Goal: Find specific page/section: Find specific page/section

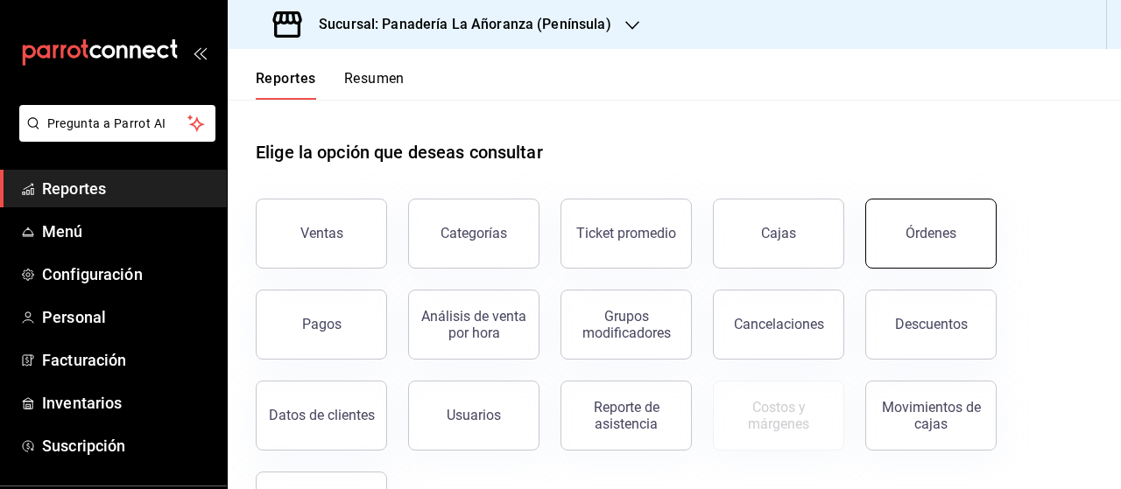
click at [961, 250] on button "Órdenes" at bounding box center [930, 234] width 131 height 70
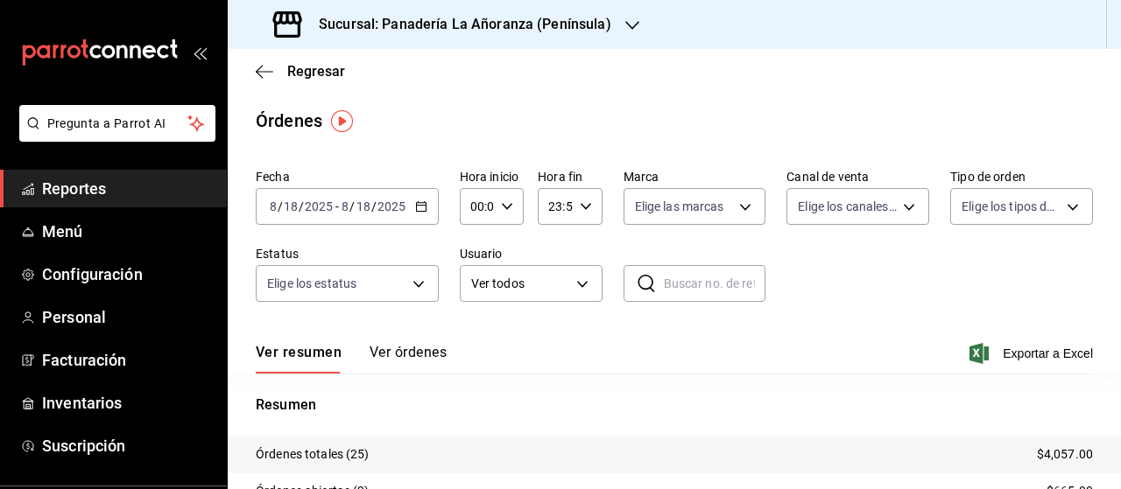
scroll to position [88, 0]
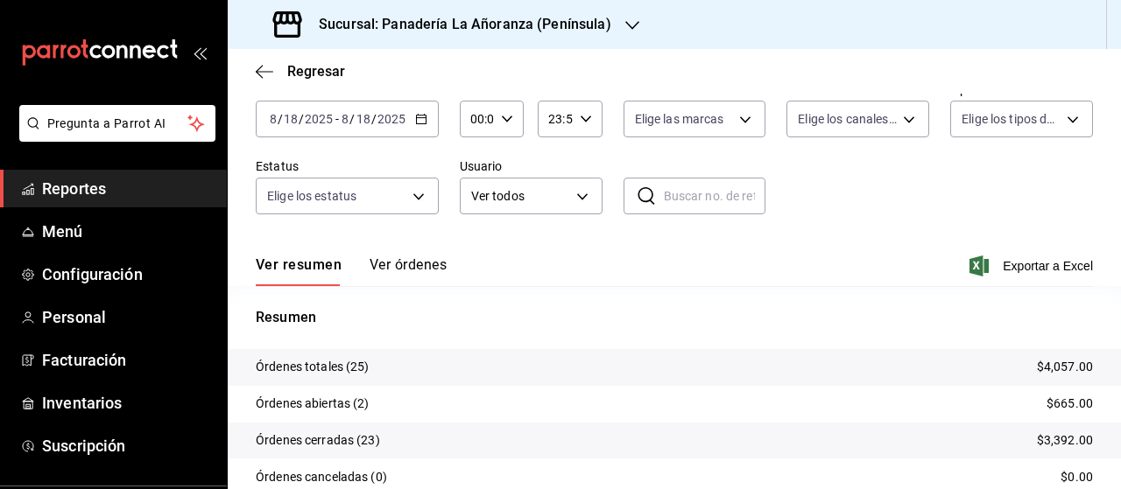
click at [611, 23] on div "Sucursal: Panadería La Añoranza (Península)" at bounding box center [444, 24] width 404 height 49
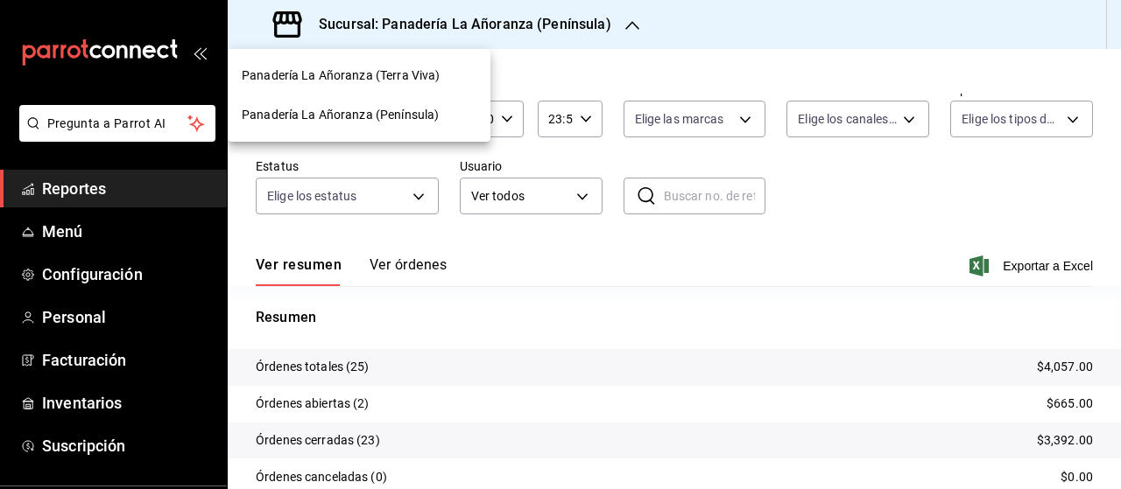
click at [415, 81] on span "Panadería La Añoranza (Terra Viva)" at bounding box center [341, 76] width 198 height 18
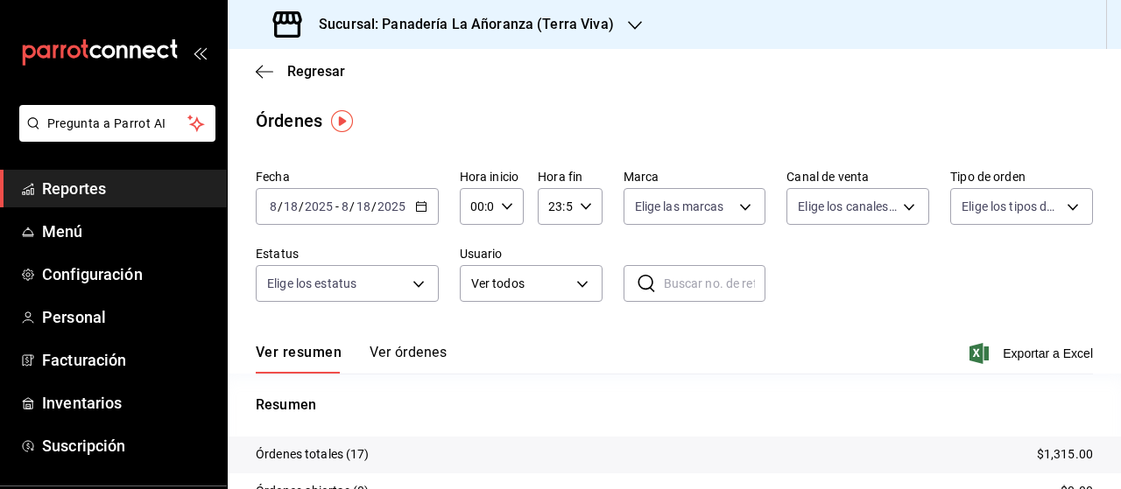
click at [628, 18] on icon "button" at bounding box center [635, 25] width 14 height 14
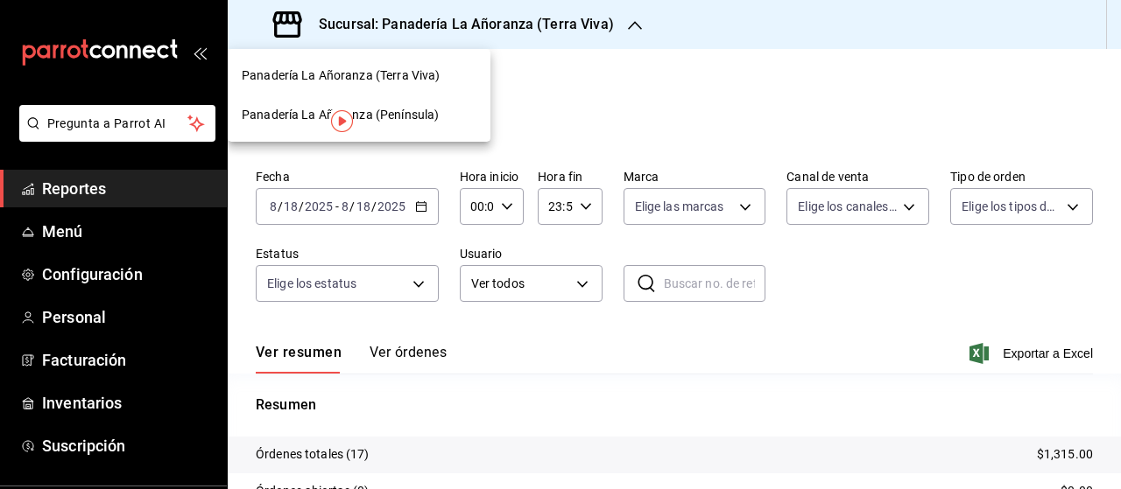
click at [376, 108] on span "Panadería La Añoranza (Península)" at bounding box center [340, 115] width 197 height 18
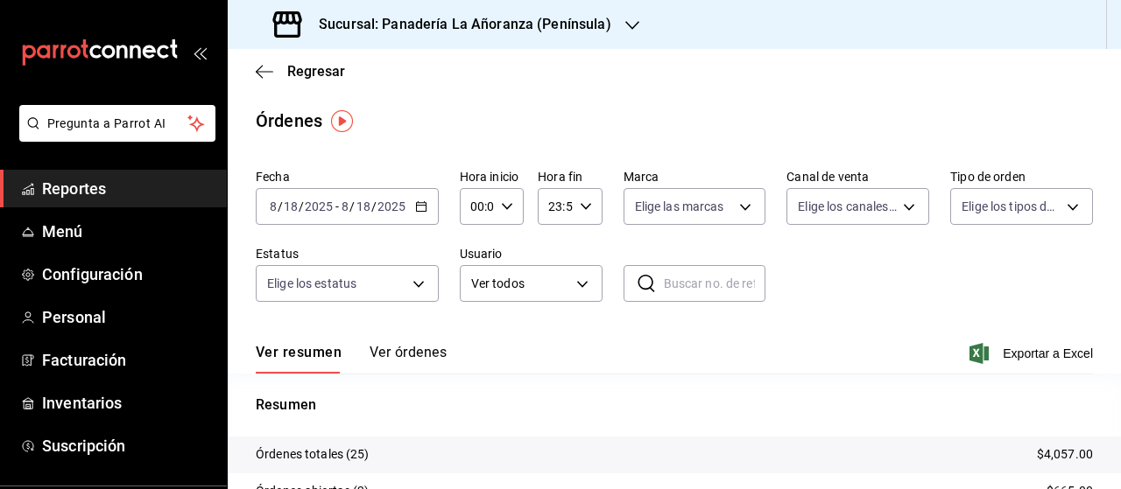
click at [82, 189] on span "Reportes" at bounding box center [127, 189] width 171 height 24
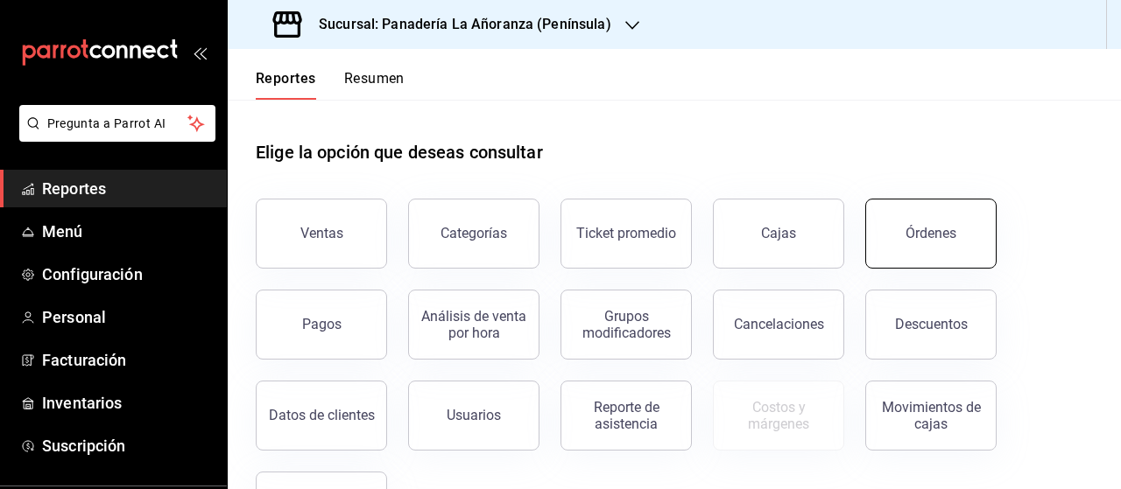
click at [923, 263] on button "Órdenes" at bounding box center [930, 234] width 131 height 70
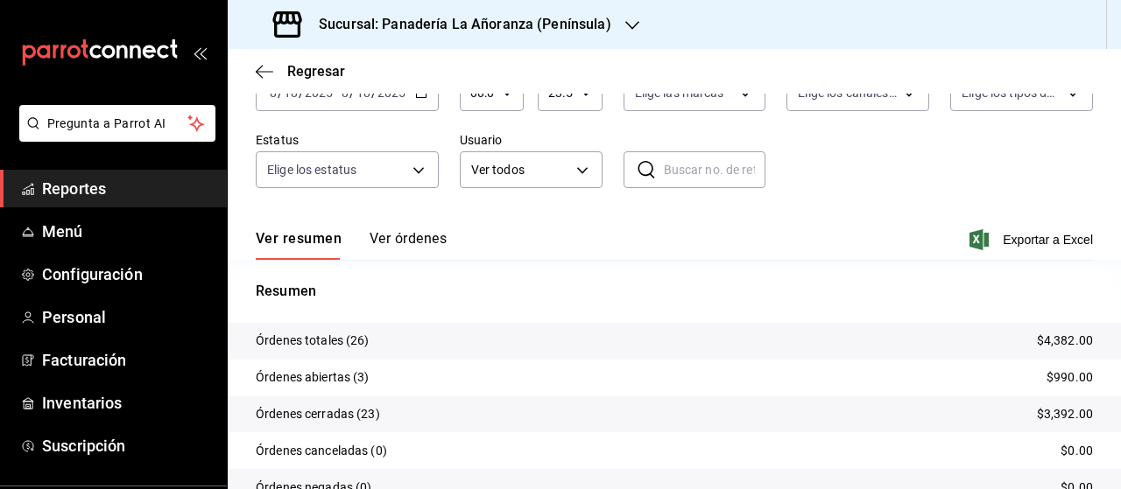
scroll to position [88, 0]
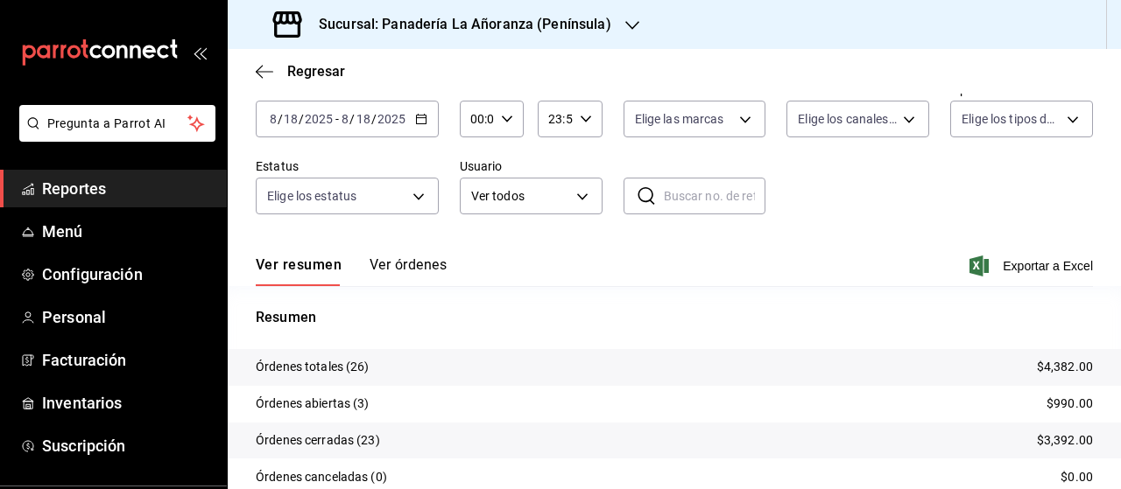
click at [625, 27] on icon "button" at bounding box center [632, 25] width 14 height 9
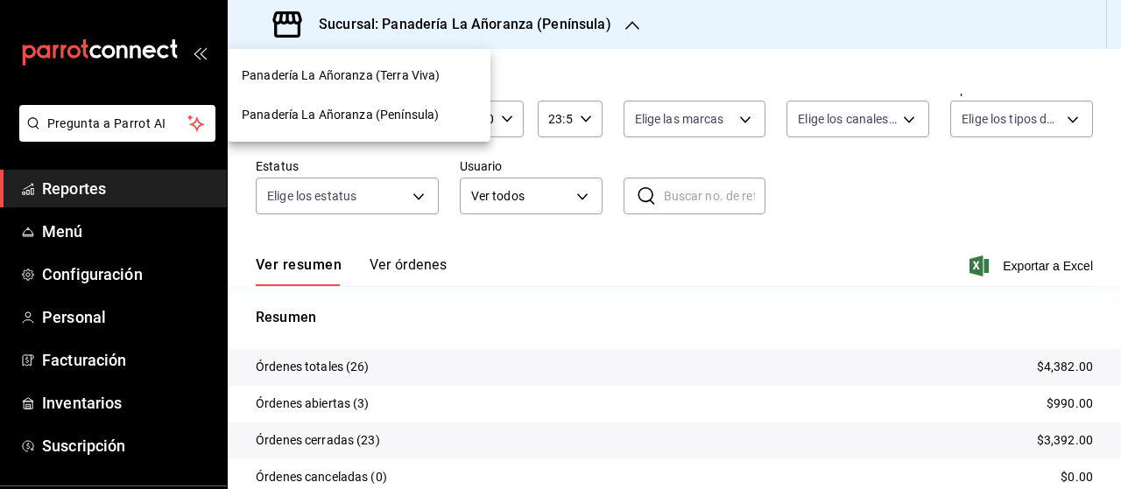
click at [380, 81] on span "Panadería La Añoranza (Terra Viva)" at bounding box center [341, 76] width 198 height 18
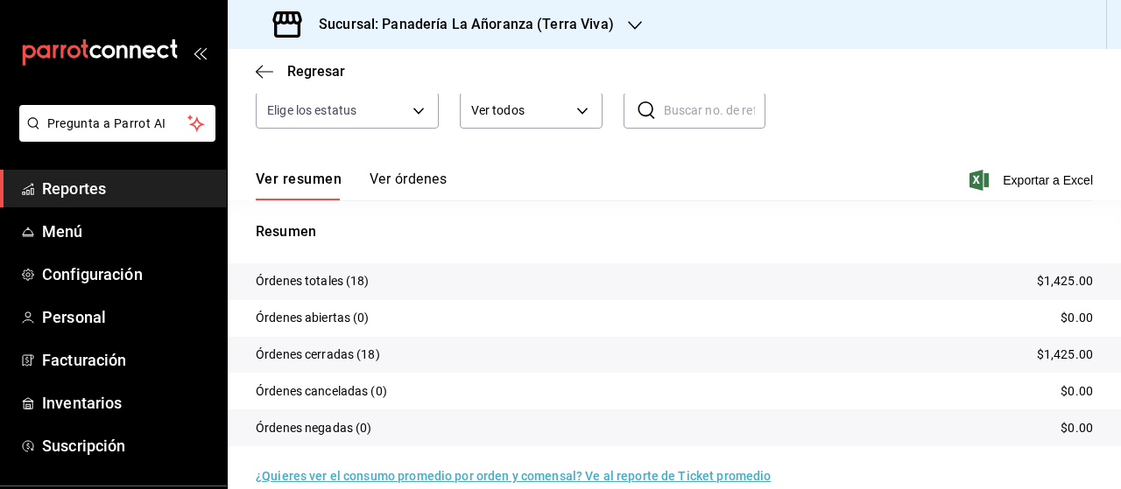
scroll to position [175, 0]
click at [78, 181] on span "Reportes" at bounding box center [127, 189] width 171 height 24
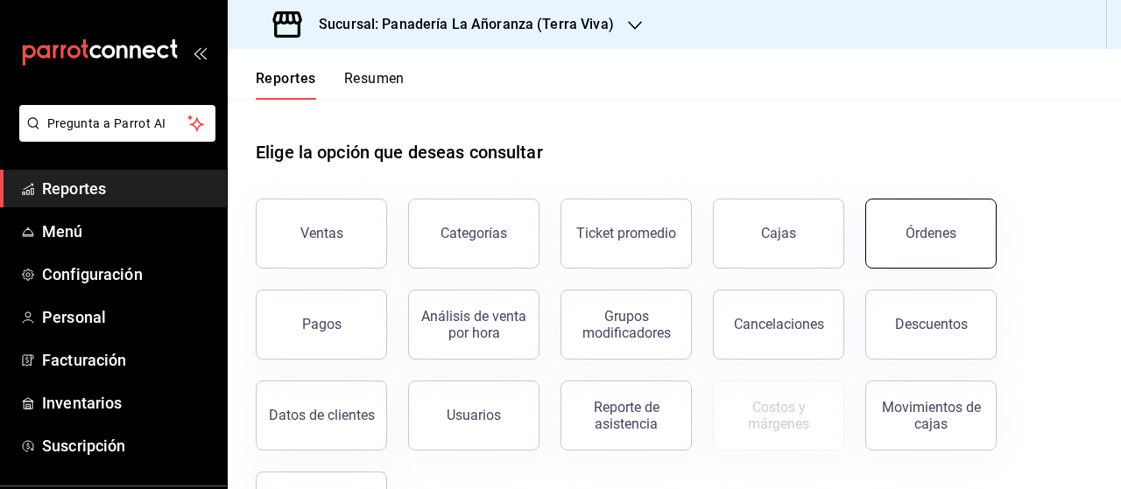
click at [949, 249] on button "Órdenes" at bounding box center [930, 234] width 131 height 70
